Goal: Transaction & Acquisition: Purchase product/service

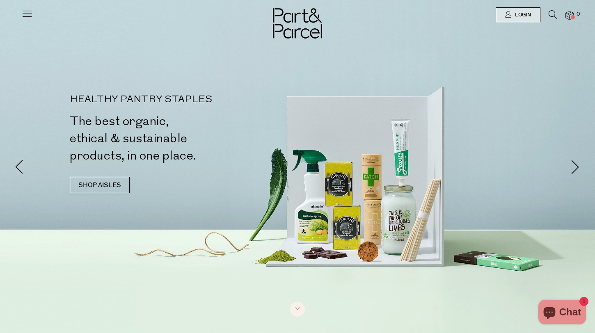
click at [558, 14] on li "0" at bounding box center [565, 15] width 16 height 11
click at [549, 14] on icon at bounding box center [552, 14] width 9 height 9
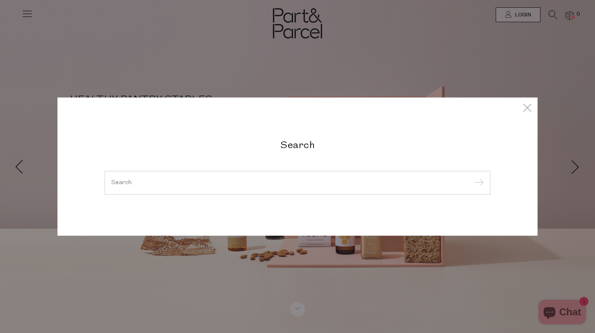
click at [309, 180] on input "search" at bounding box center [297, 183] width 372 height 6
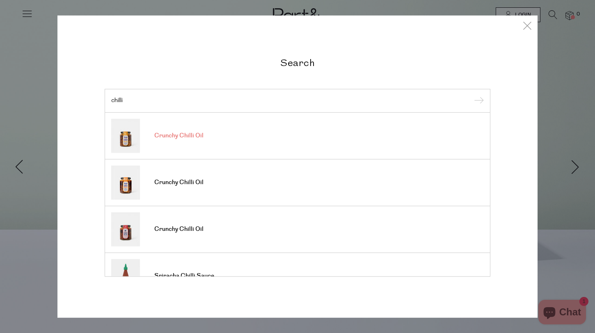
type input "chilli"
click at [204, 132] on link "Crunchy Chilli Oil" at bounding box center [297, 136] width 372 height 34
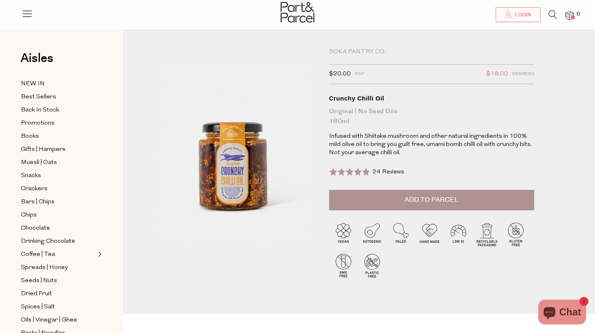
scroll to position [8, 0]
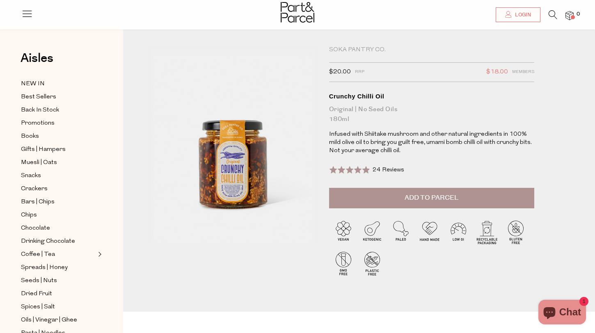
click at [400, 198] on button "Add to Parcel" at bounding box center [431, 198] width 205 height 21
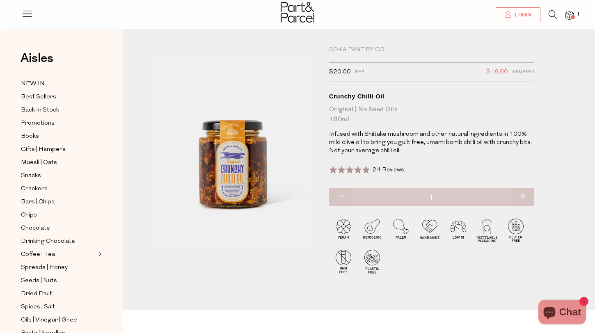
click at [573, 12] on img at bounding box center [569, 15] width 8 height 9
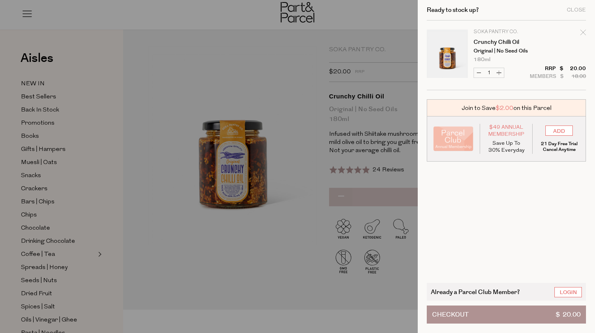
click at [523, 320] on button "Checkout $ 20.00" at bounding box center [506, 315] width 159 height 18
